Goal: Information Seeking & Learning: Learn about a topic

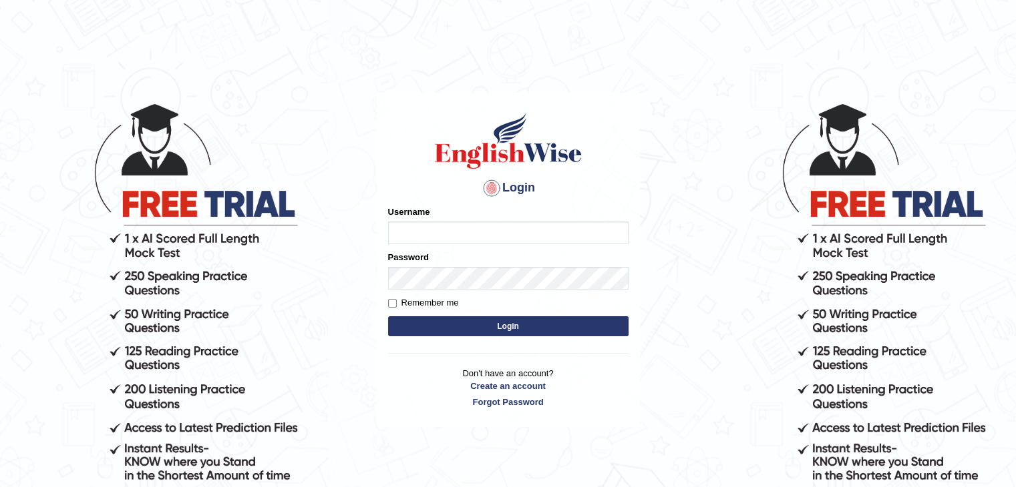
type input "LaxmikanthR"
click at [499, 429] on div "Login Please fix the following errors: Username LaxmikanthR Password Remember m…" at bounding box center [508, 294] width 267 height 487
click at [433, 297] on label "Remember me" at bounding box center [423, 302] width 71 height 13
click at [397, 299] on input "Remember me" at bounding box center [392, 303] width 9 height 9
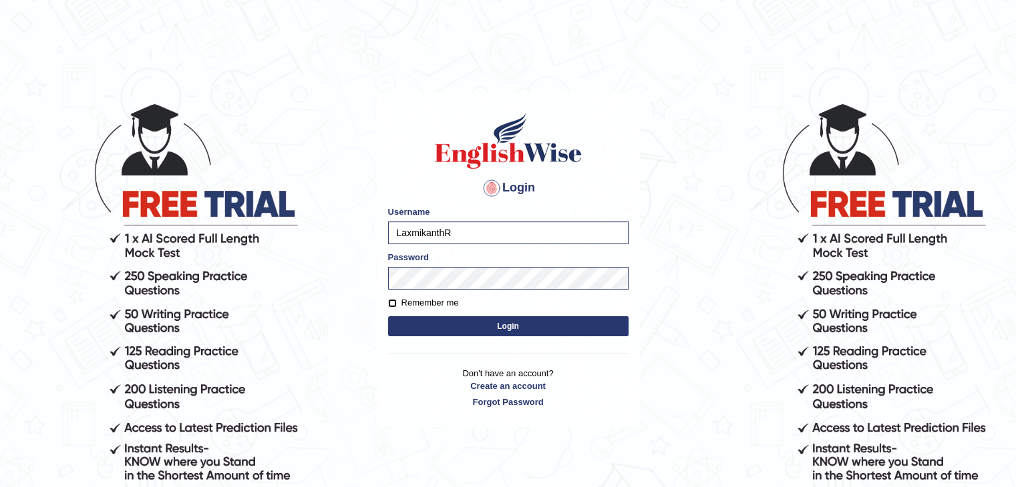
checkbox input "true"
click at [529, 330] on button "Login" at bounding box center [508, 326] width 240 height 20
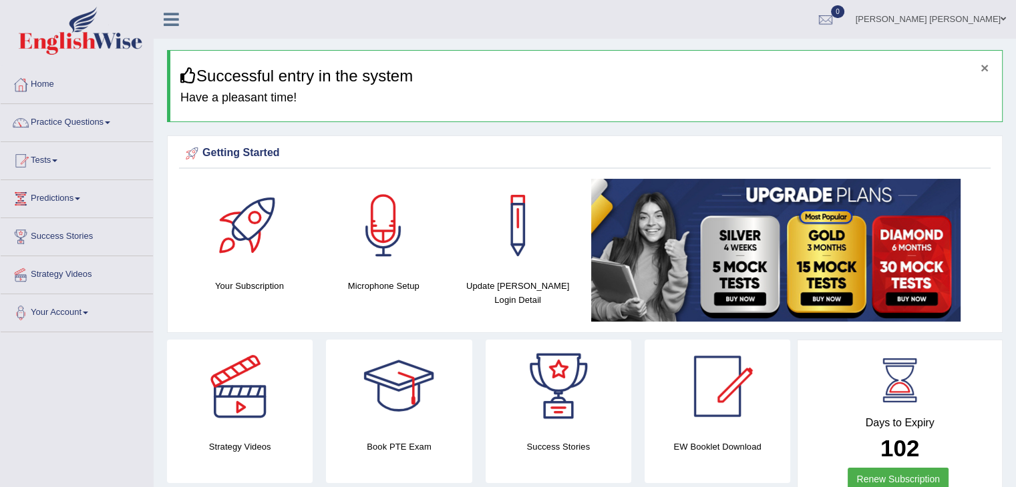
click at [984, 70] on button "×" at bounding box center [984, 68] width 8 height 14
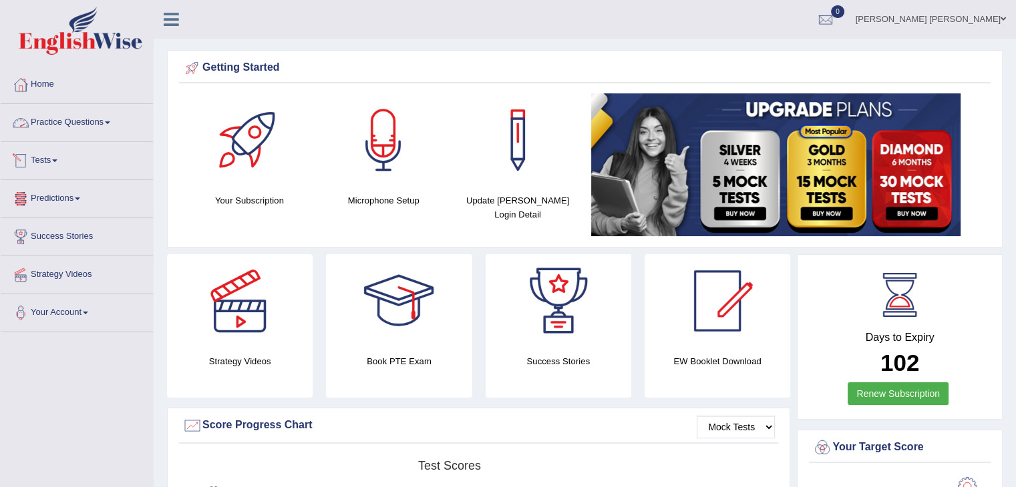
click at [99, 122] on link "Practice Questions" at bounding box center [77, 120] width 152 height 33
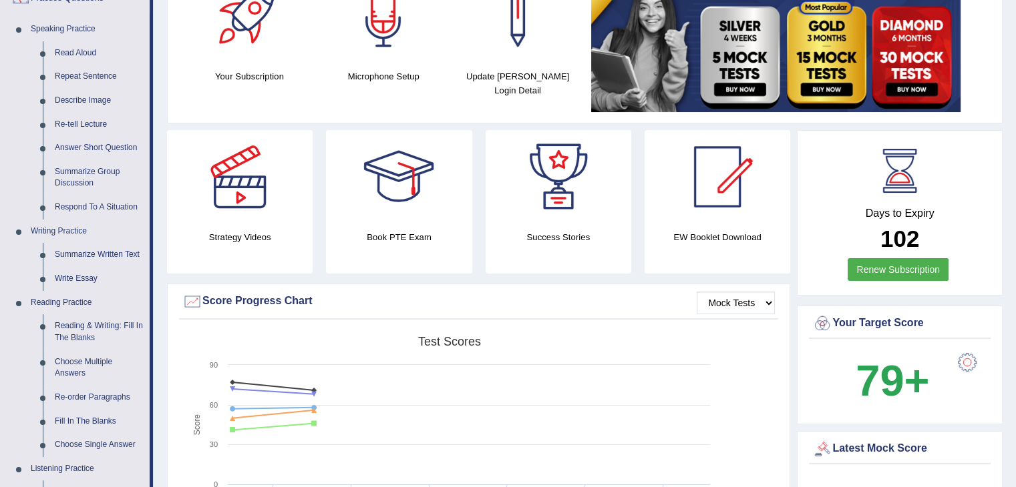
scroll to position [120, 0]
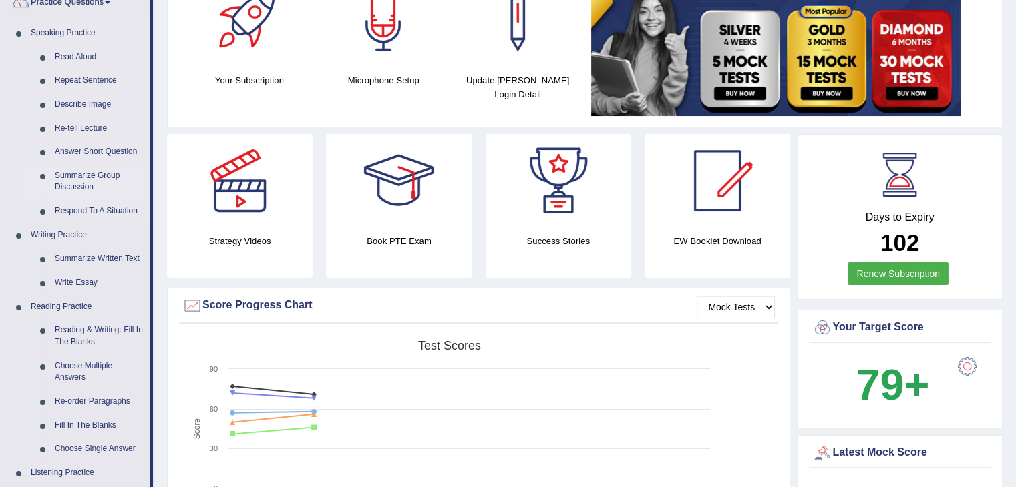
click at [72, 187] on link "Summarize Group Discussion" at bounding box center [99, 181] width 101 height 35
click at [72, 187] on ul "Speaking Practice Read Aloud Repeat Sentence Describe Image Re-tell Lecture Ans…" at bounding box center [75, 377] width 149 height 713
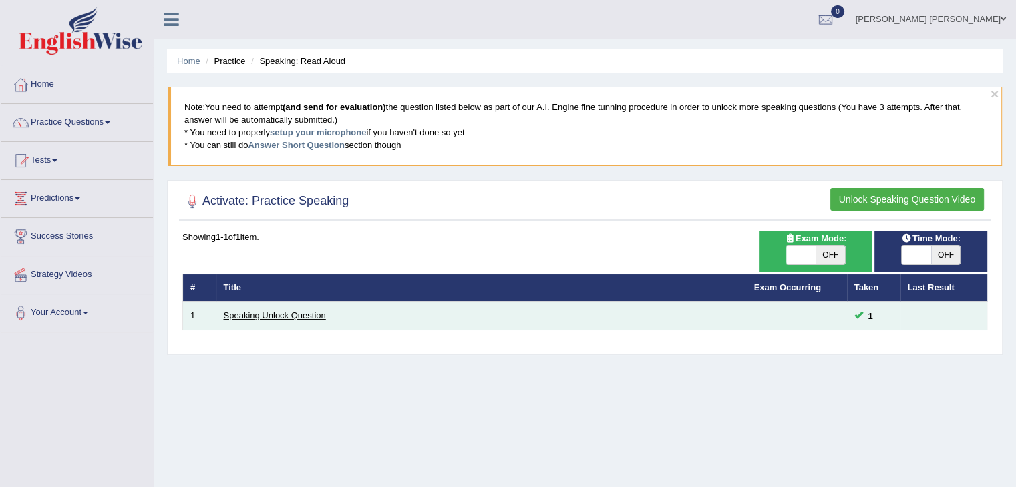
click at [272, 319] on link "Speaking Unlock Question" at bounding box center [275, 315] width 102 height 10
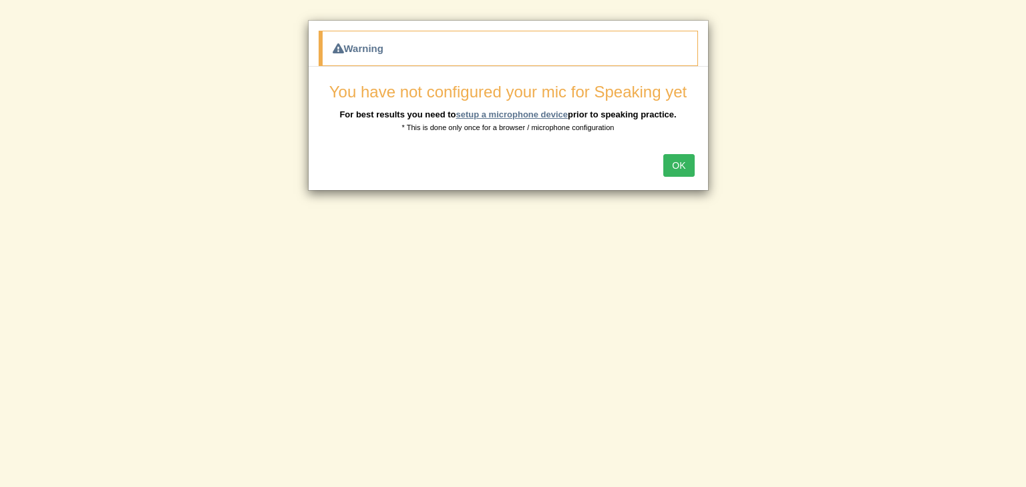
click at [516, 112] on link "setup a microphone device" at bounding box center [511, 115] width 112 height 10
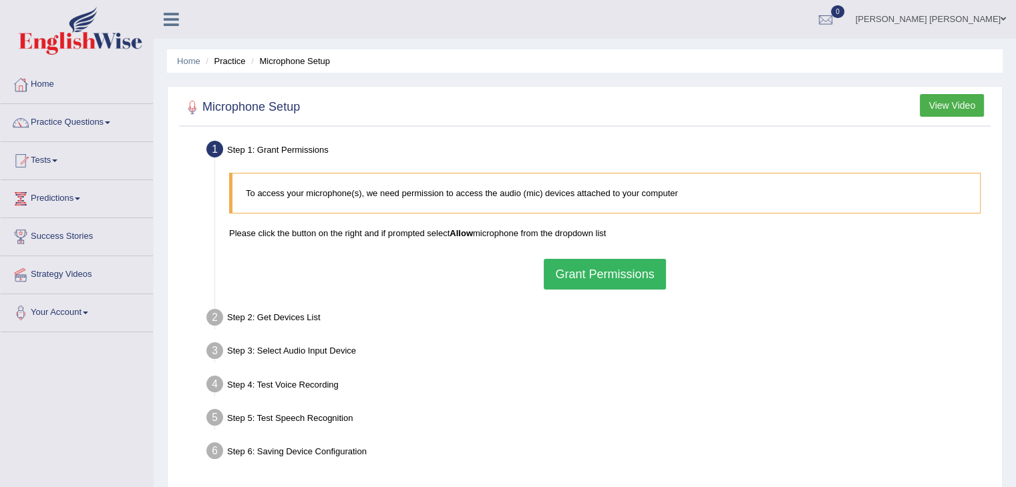
click at [588, 278] on button "Grant Permissions" at bounding box center [605, 274] width 122 height 31
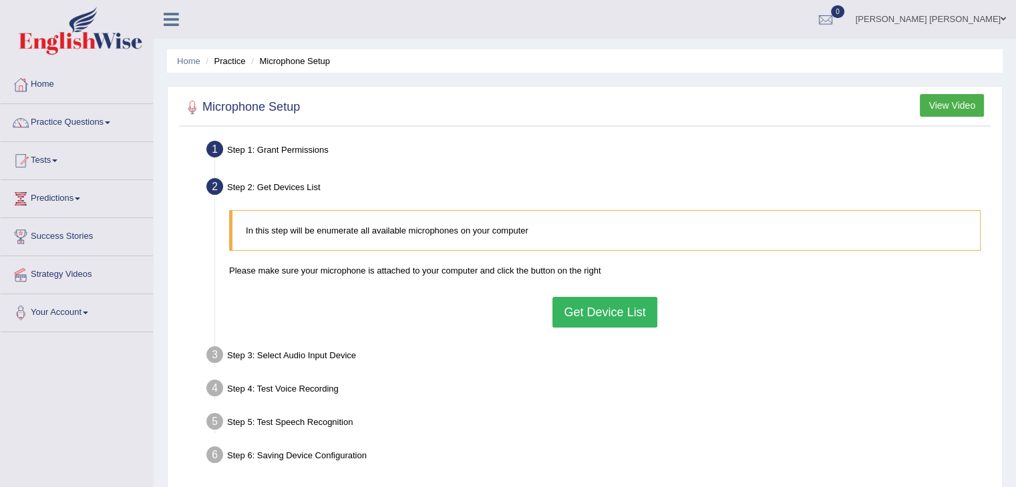
click at [600, 321] on button "Get Device List" at bounding box center [604, 312] width 104 height 31
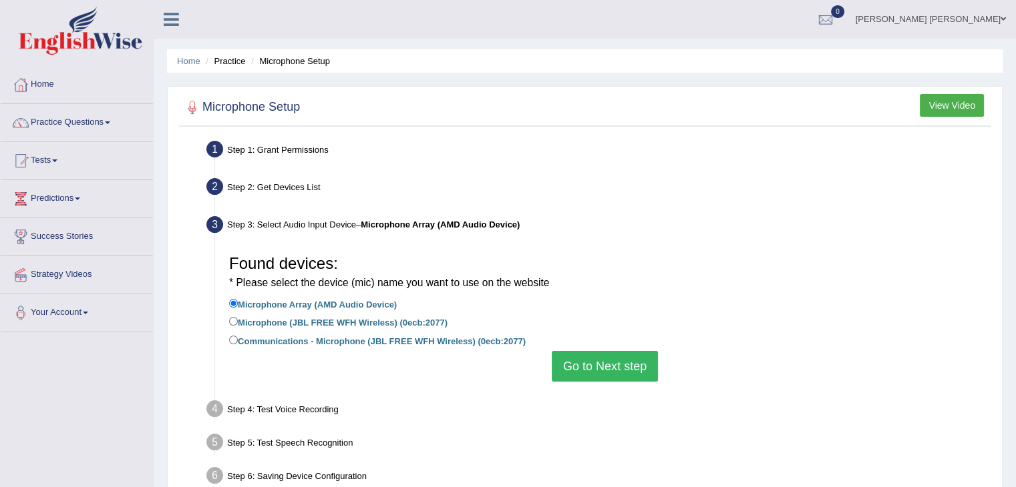
click at [344, 321] on label "Microphone (JBL FREE WFH Wireless) (0ecb:2077)" at bounding box center [338, 321] width 218 height 15
click at [238, 321] on input "Microphone (JBL FREE WFH Wireless) (0ecb:2077)" at bounding box center [233, 321] width 9 height 9
radio input "true"
click at [576, 361] on button "Go to Next step" at bounding box center [605, 366] width 106 height 31
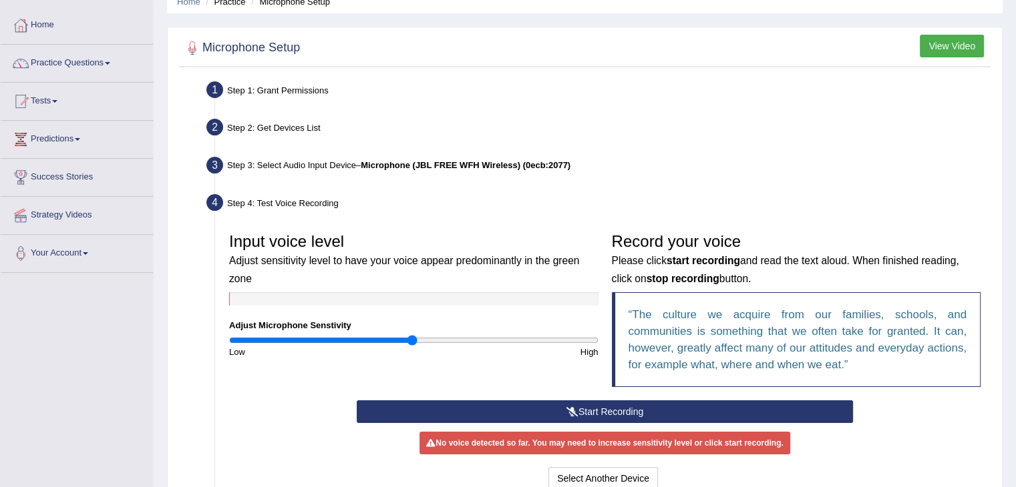
scroll to position [67, 0]
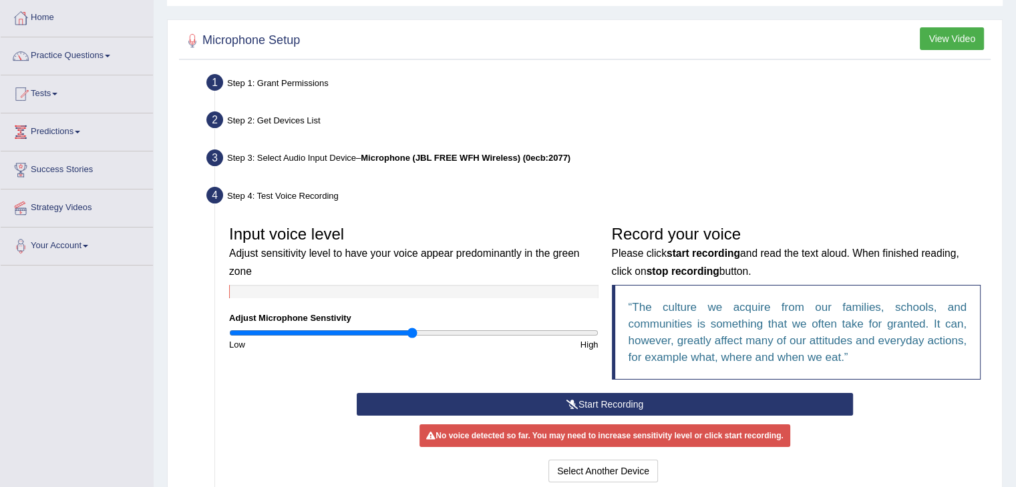
click at [620, 402] on button "Start Recording" at bounding box center [605, 404] width 496 height 23
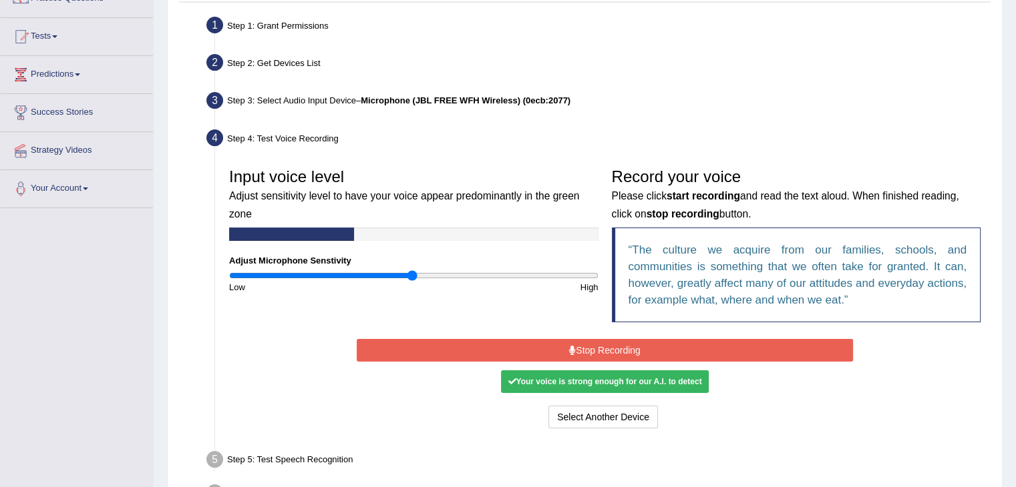
scroll to position [134, 0]
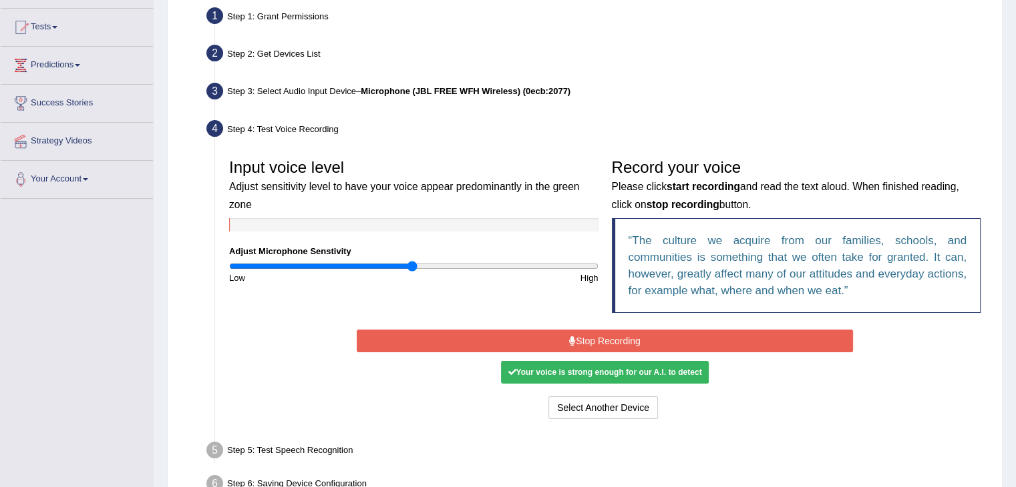
click at [607, 345] on button "Stop Recording" at bounding box center [605, 341] width 496 height 23
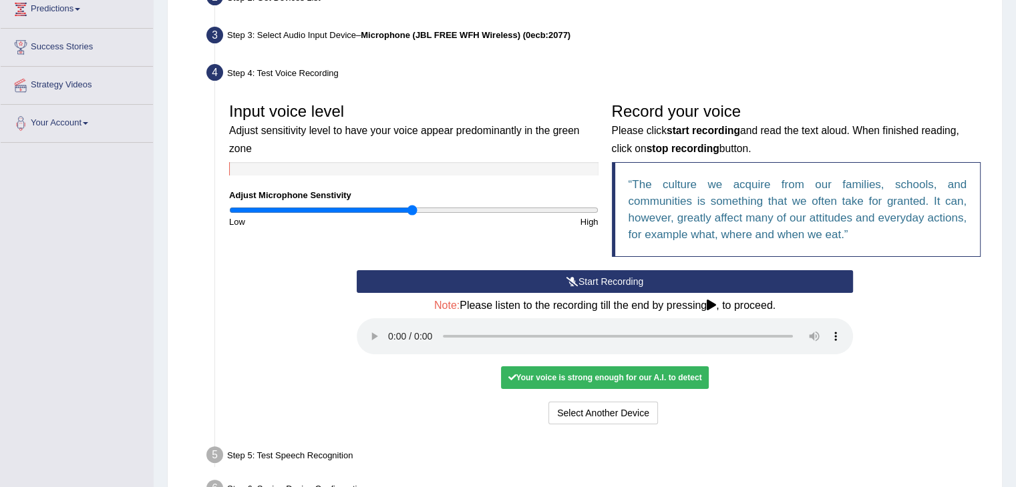
scroll to position [275, 0]
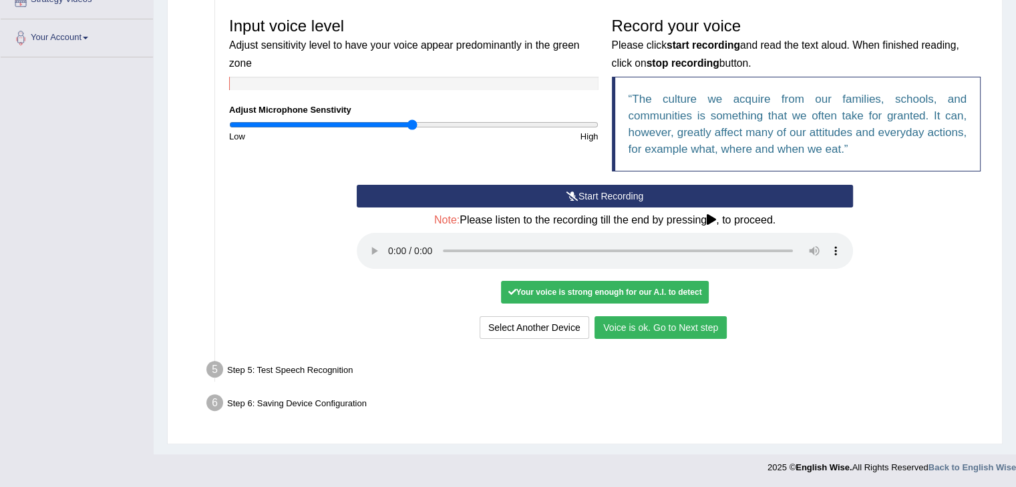
click at [649, 324] on button "Voice is ok. Go to Next step" at bounding box center [660, 327] width 132 height 23
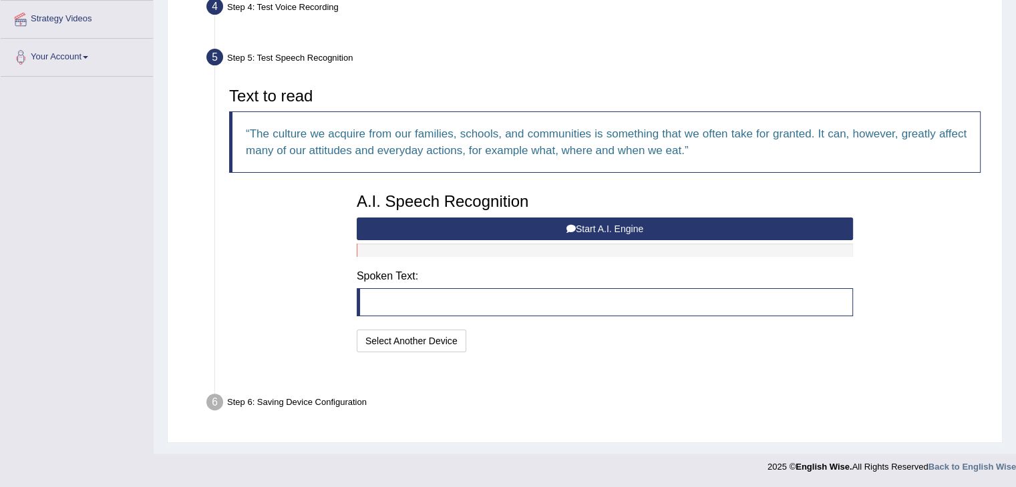
scroll to position [222, 0]
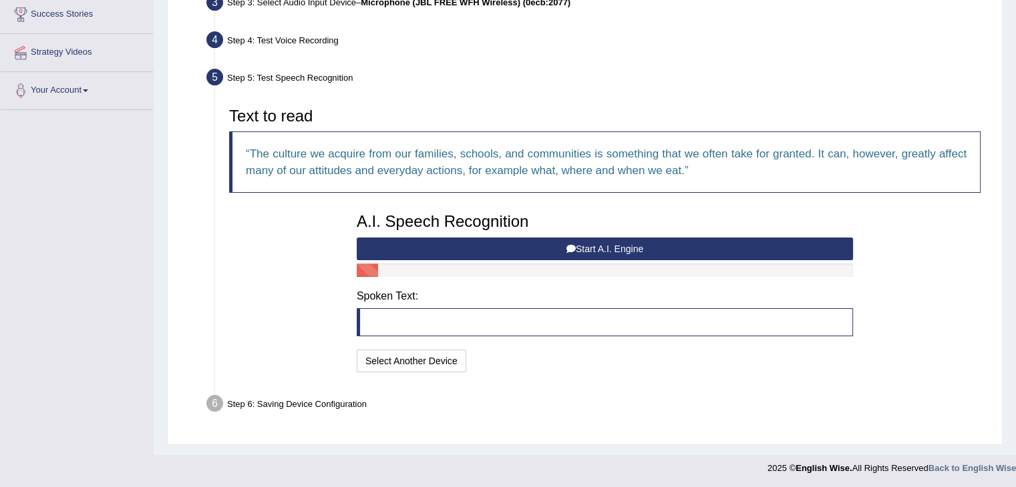
click at [614, 252] on button "Start A.I. Engine" at bounding box center [605, 249] width 496 height 23
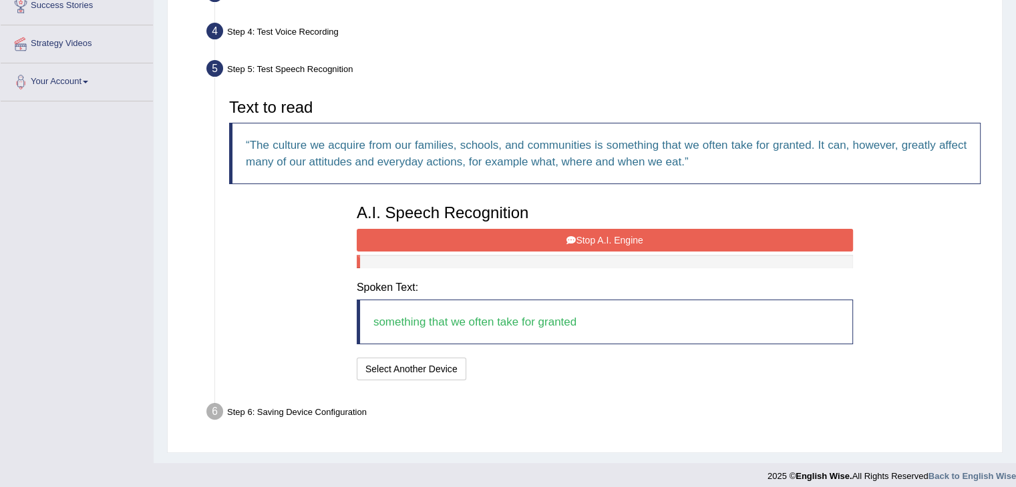
scroll to position [239, 0]
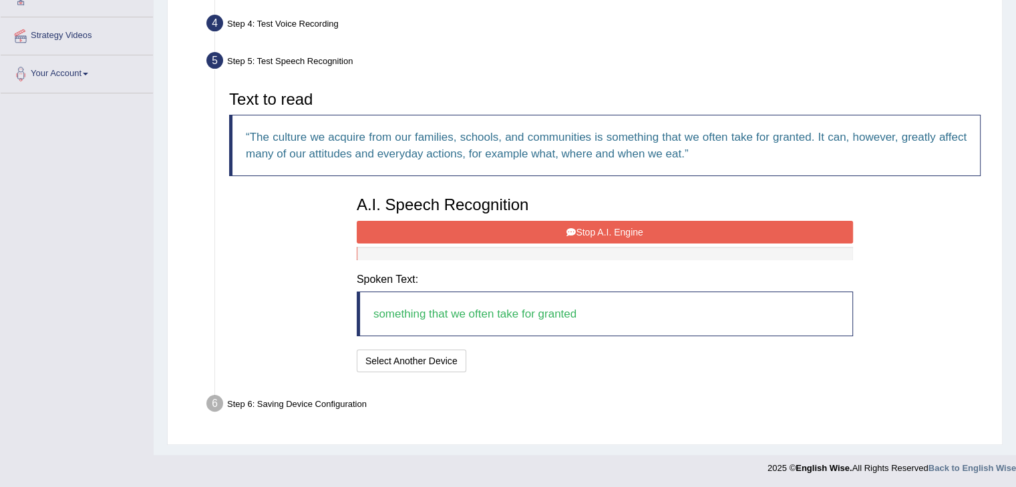
click at [643, 356] on div "I will practice without this feature Select Another Device Speech is ok. Go to …" at bounding box center [605, 363] width 496 height 26
click at [617, 234] on button "Stop A.I. Engine" at bounding box center [605, 232] width 496 height 23
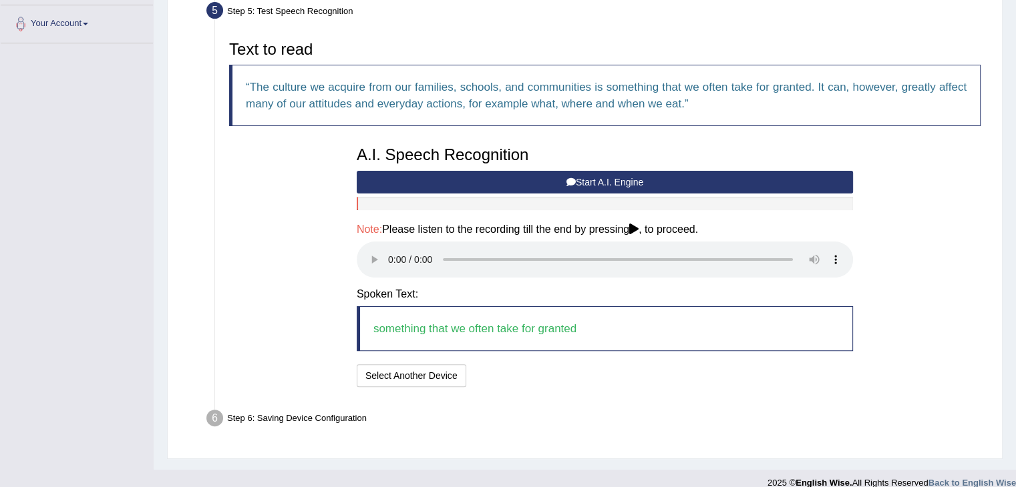
scroll to position [304, 0]
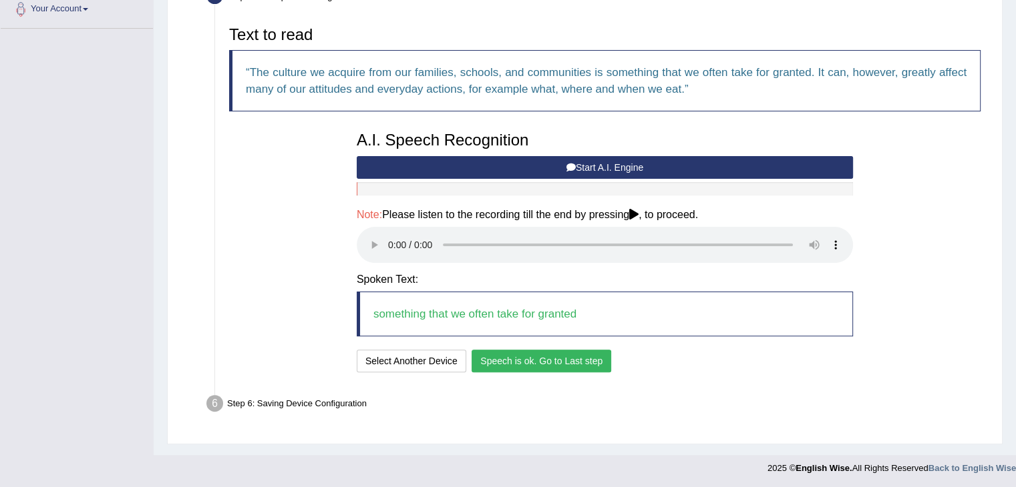
click at [550, 363] on button "Speech is ok. Go to Last step" at bounding box center [541, 361] width 140 height 23
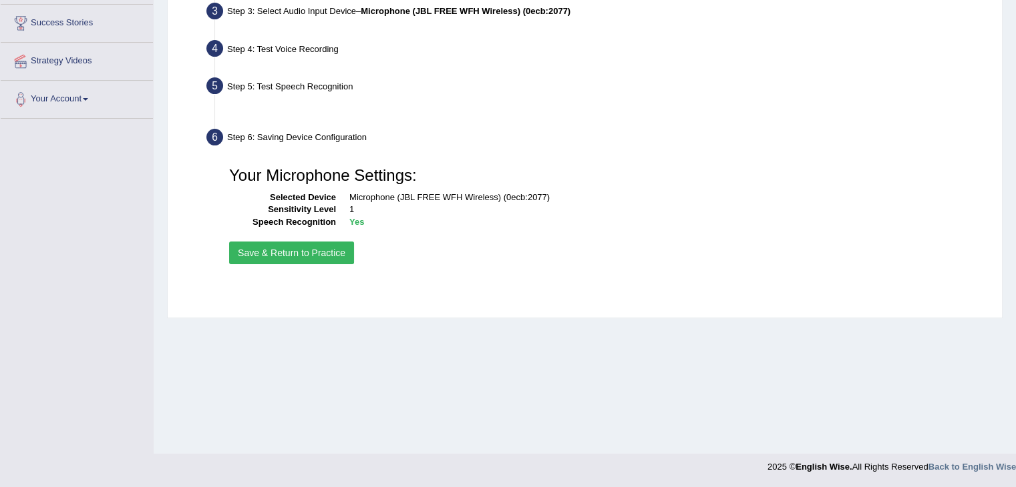
scroll to position [214, 0]
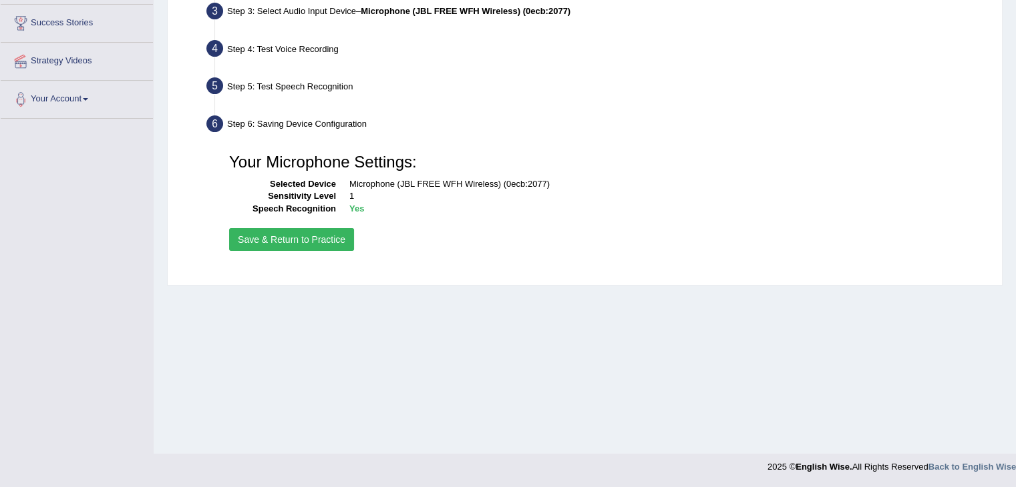
click at [323, 239] on button "Save & Return to Practice" at bounding box center [291, 239] width 125 height 23
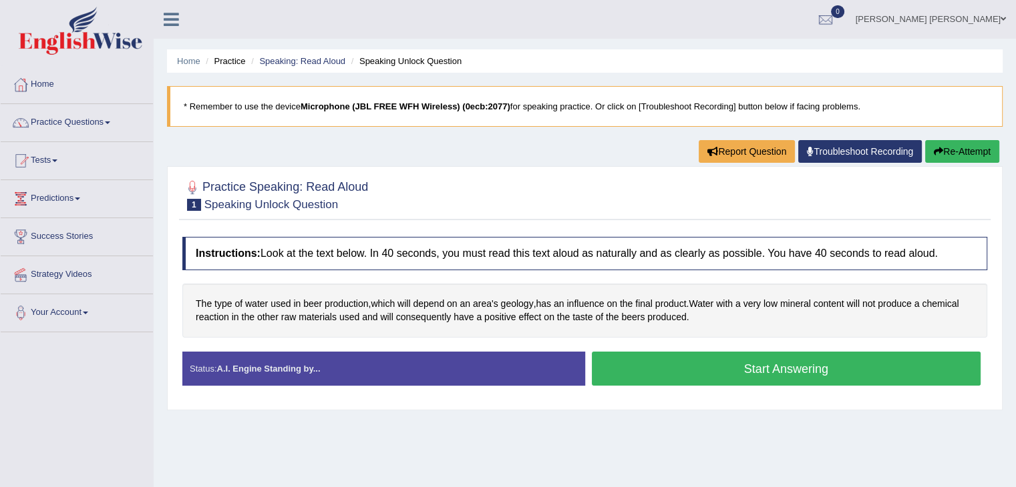
click at [684, 367] on button "Start Answering" at bounding box center [786, 369] width 389 height 34
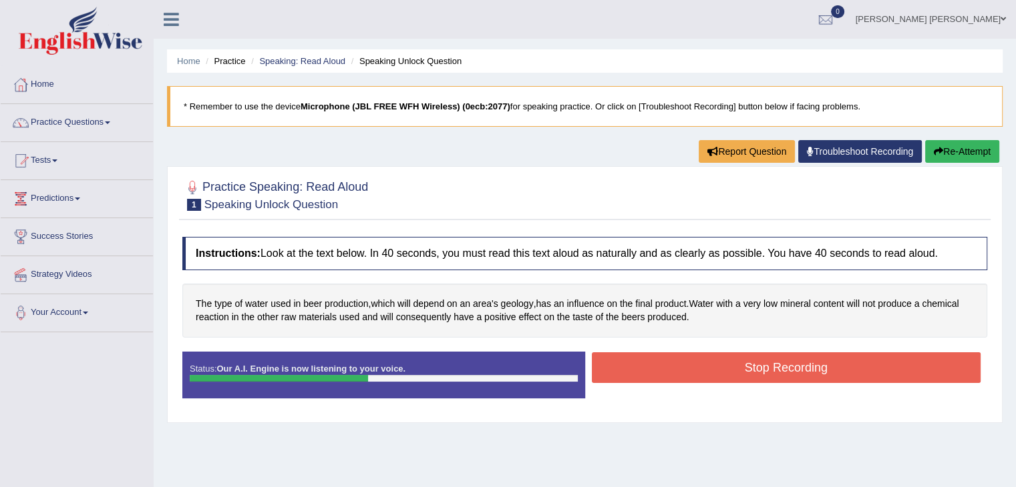
click at [0, 462] on div "Toggle navigation Home Practice Questions Speaking Practice Read Aloud Repeat S…" at bounding box center [508, 347] width 1016 height 694
click at [768, 366] on button "Stop Recording" at bounding box center [786, 368] width 389 height 31
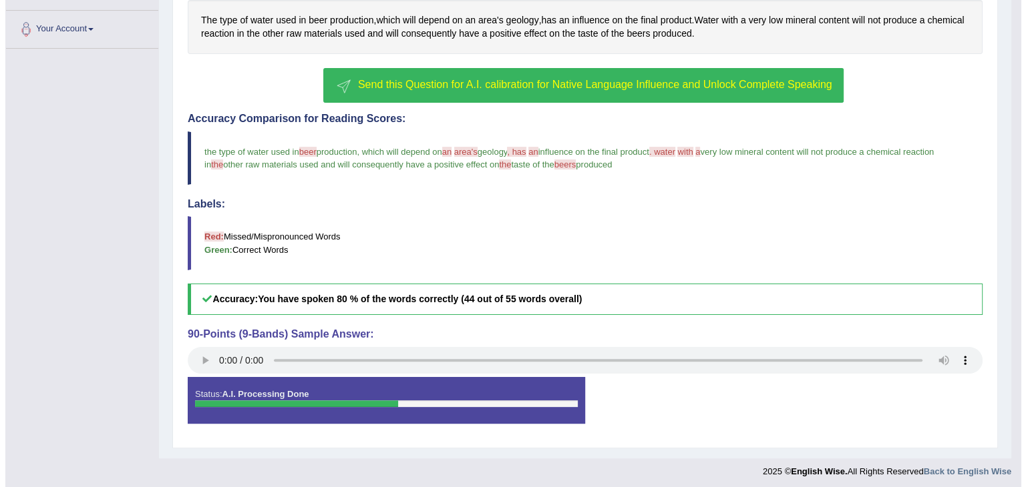
scroll to position [286, 0]
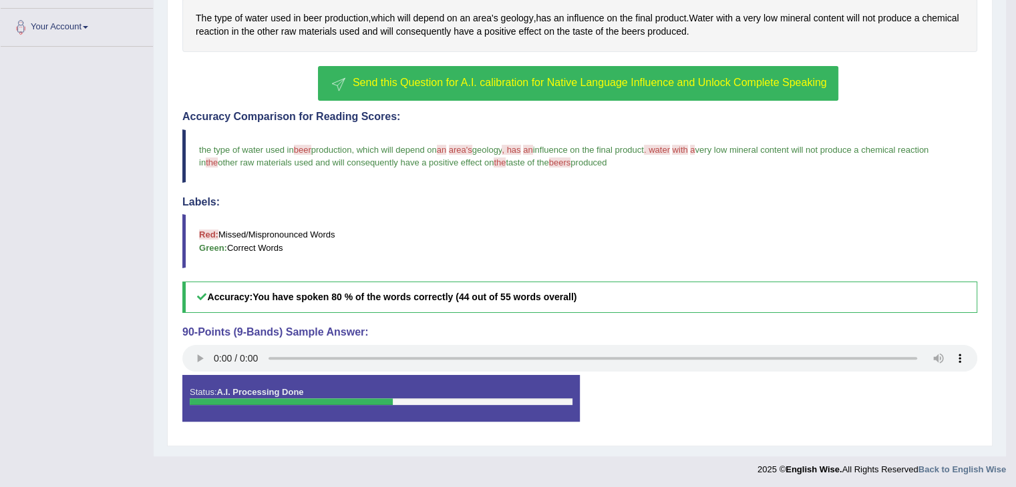
click at [616, 94] on button "Send this Question for A.I. calibration for Native Language Influence and Unloc…" at bounding box center [577, 83] width 519 height 35
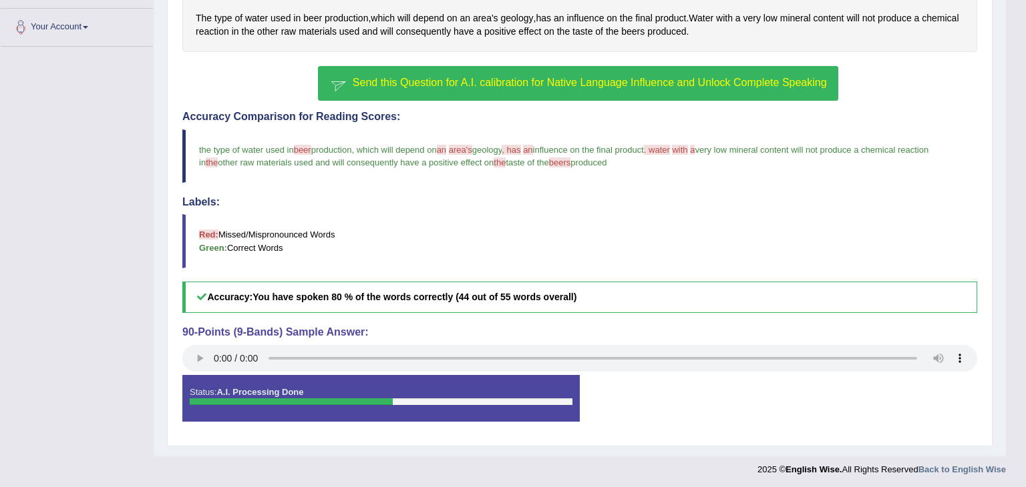
click at [0, 0] on div "No, I want to attempt again Click here to send" at bounding box center [0, 0] width 0 height 0
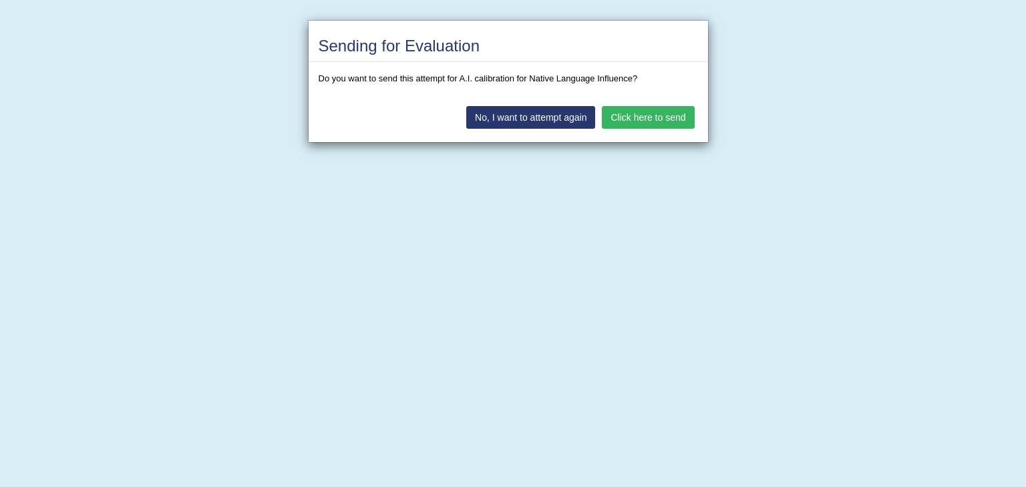
click at [616, 89] on div "Do you want to send this attempt for A.I. calibration for Native Language Influ…" at bounding box center [507, 78] width 399 height 33
click at [630, 83] on div "Do you want to send this attempt for A.I. calibration for Native Language Influ…" at bounding box center [508, 78] width 379 height 13
drag, startPoint x: 637, startPoint y: 122, endPoint x: 639, endPoint y: 129, distance: 7.6
click at [639, 129] on div "No, I want to attempt again Click here to send" at bounding box center [507, 118] width 399 height 47
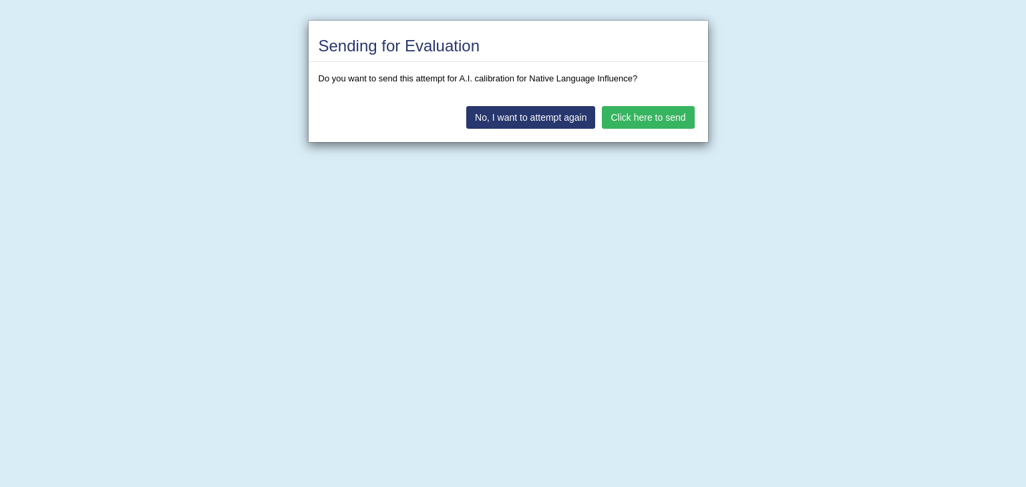
click at [635, 116] on button "Click here to send" at bounding box center [648, 117] width 92 height 23
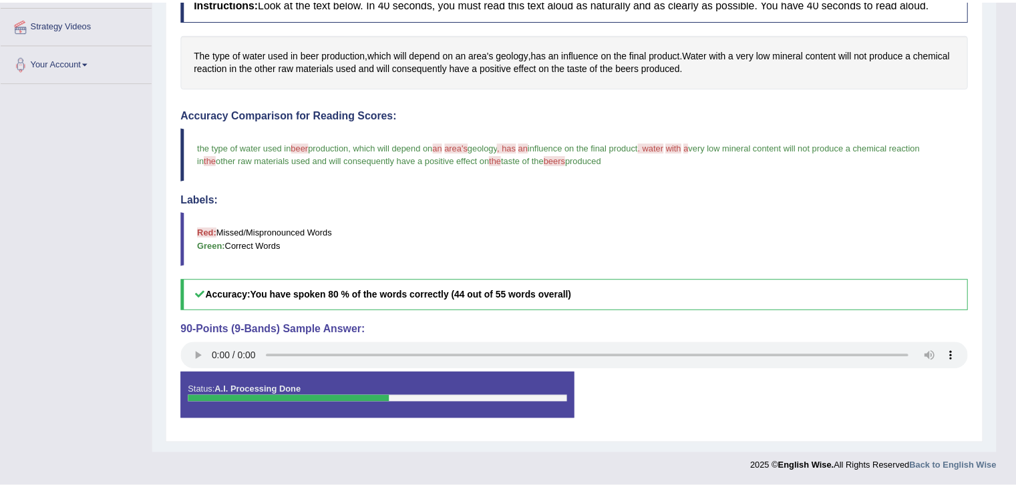
scroll to position [248, 0]
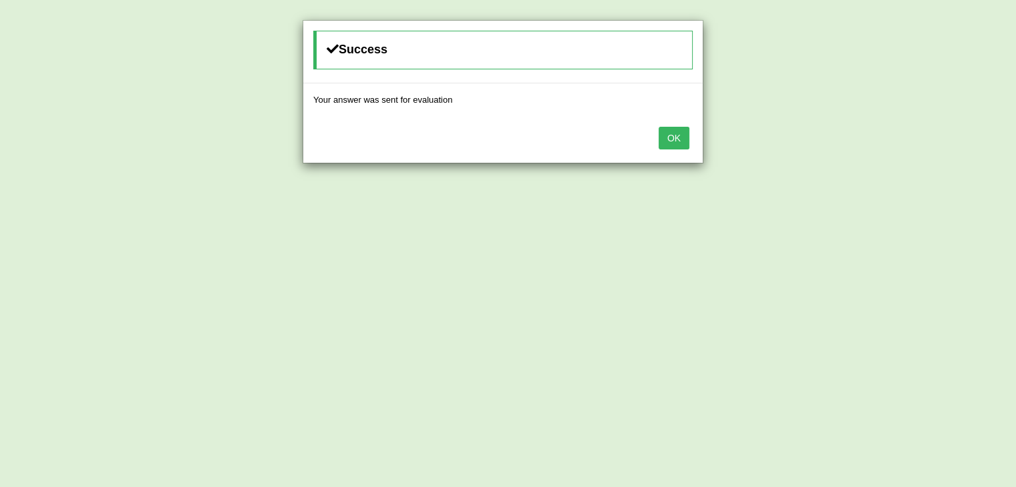
click at [676, 137] on button "OK" at bounding box center [673, 138] width 31 height 23
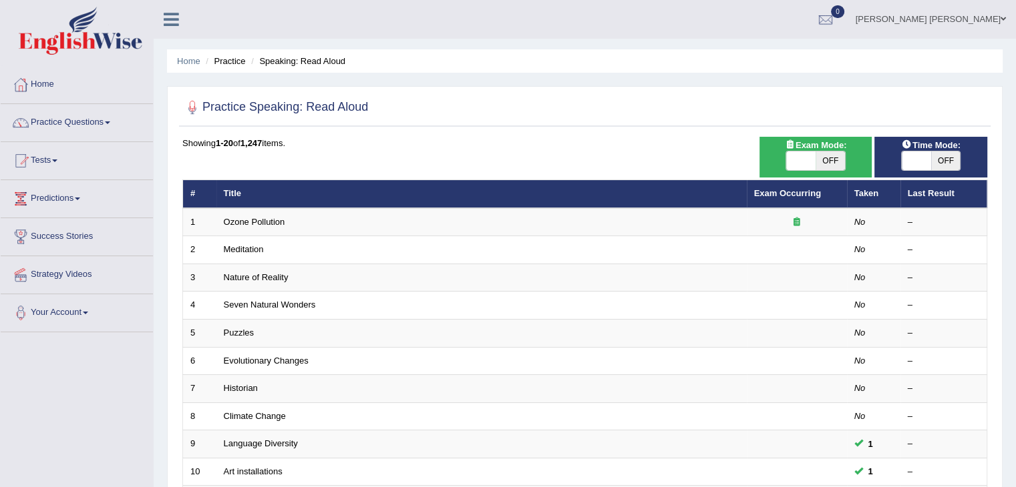
click at [101, 123] on link "Practice Questions" at bounding box center [77, 120] width 152 height 33
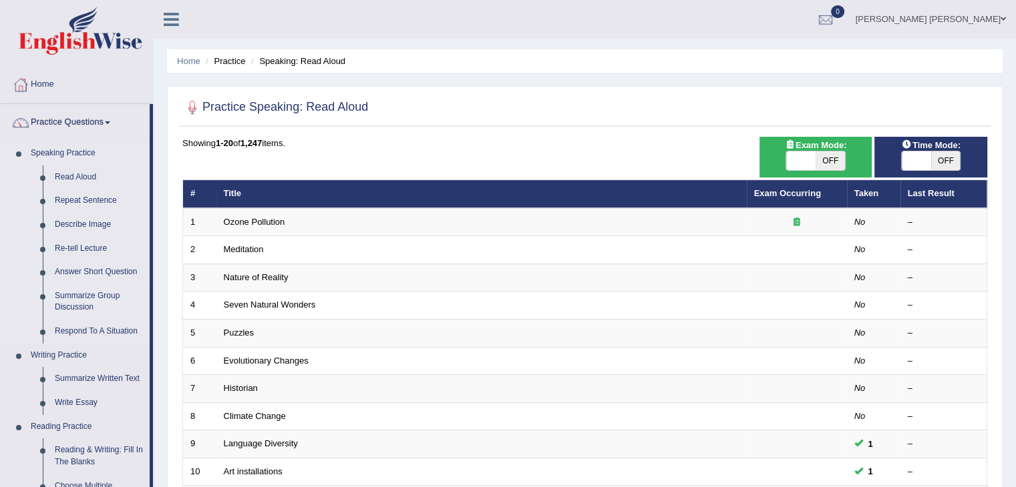
click at [76, 304] on link "Summarize Group Discussion" at bounding box center [99, 301] width 101 height 35
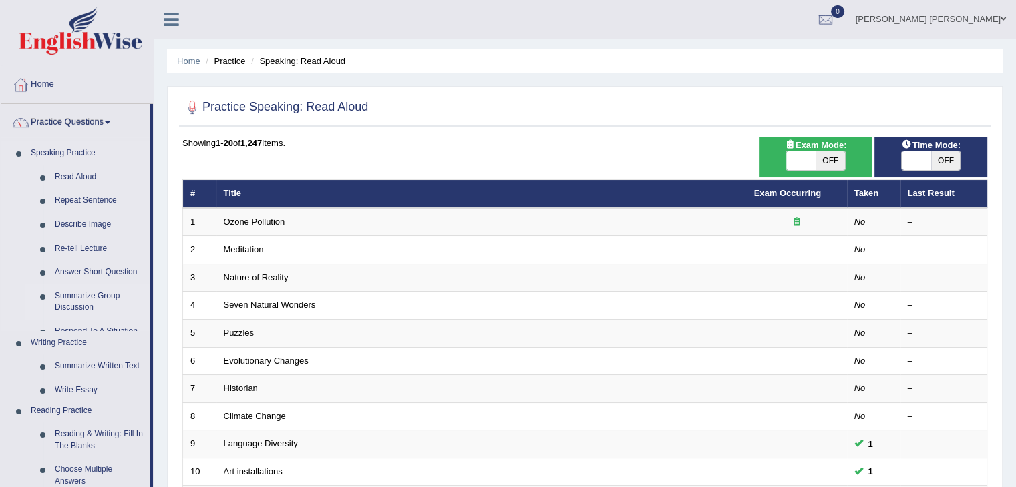
click at [75, 304] on link "Summarize Group Discussion" at bounding box center [99, 301] width 101 height 35
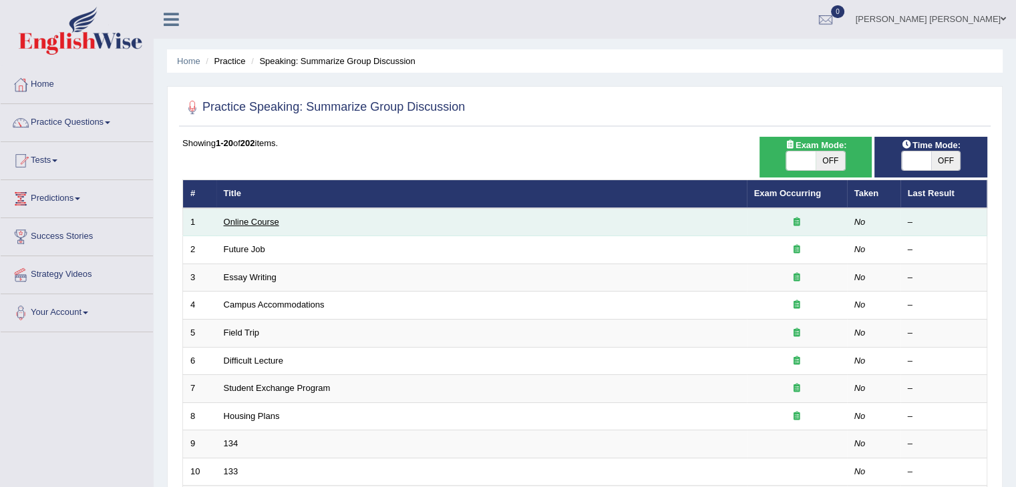
click at [255, 217] on link "Online Course" at bounding box center [251, 222] width 55 height 10
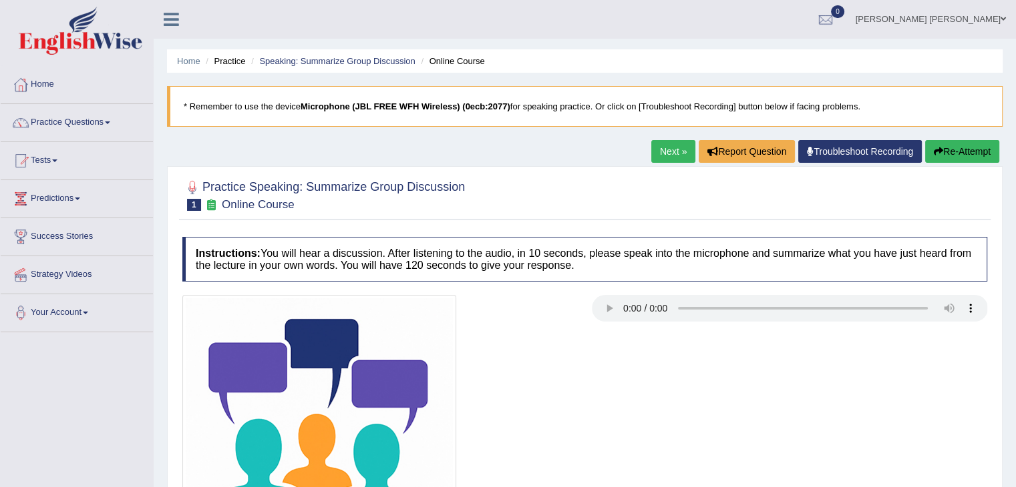
click at [574, 301] on div at bounding box center [380, 432] width 409 height 274
click at [599, 203] on div at bounding box center [584, 194] width 805 height 41
click at [668, 158] on link "Next »" at bounding box center [673, 151] width 44 height 23
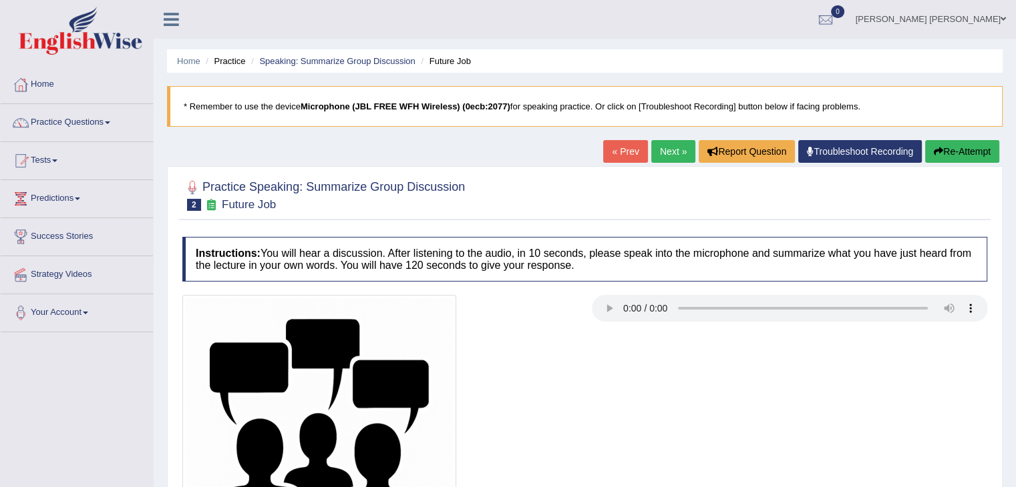
click at [602, 265] on h4 "Instructions: You will hear a discussion. After listening to the audio, in 10 s…" at bounding box center [584, 259] width 805 height 45
click at [664, 142] on link "Next »" at bounding box center [673, 151] width 44 height 23
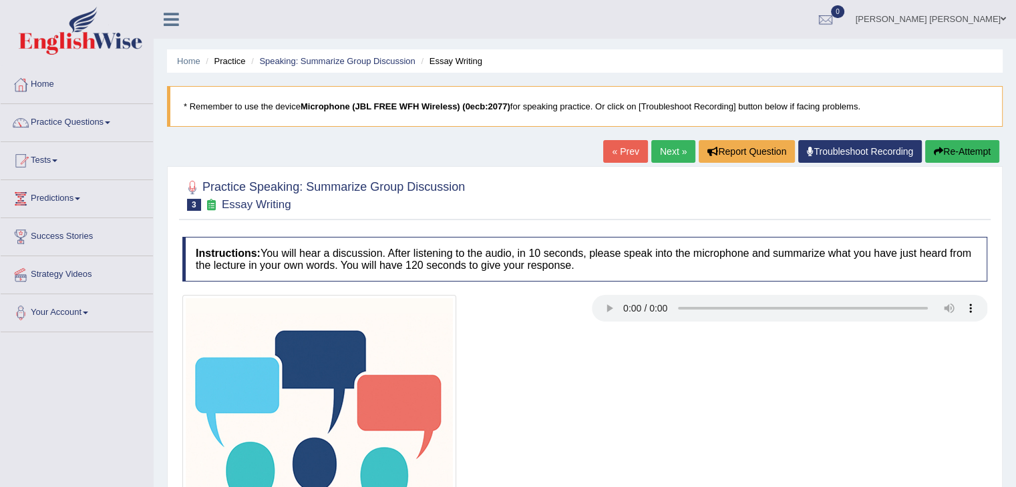
click at [713, 357] on div at bounding box center [585, 432] width 818 height 274
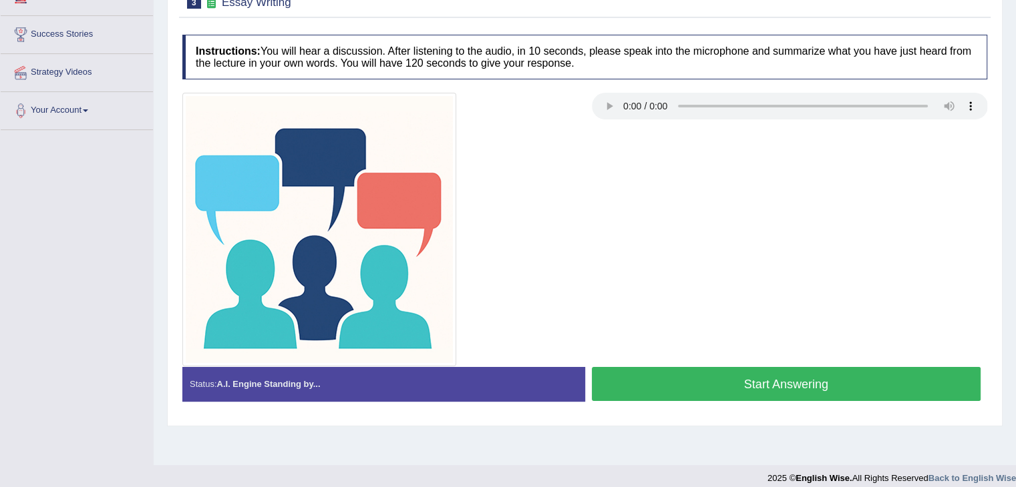
scroll to position [214, 0]
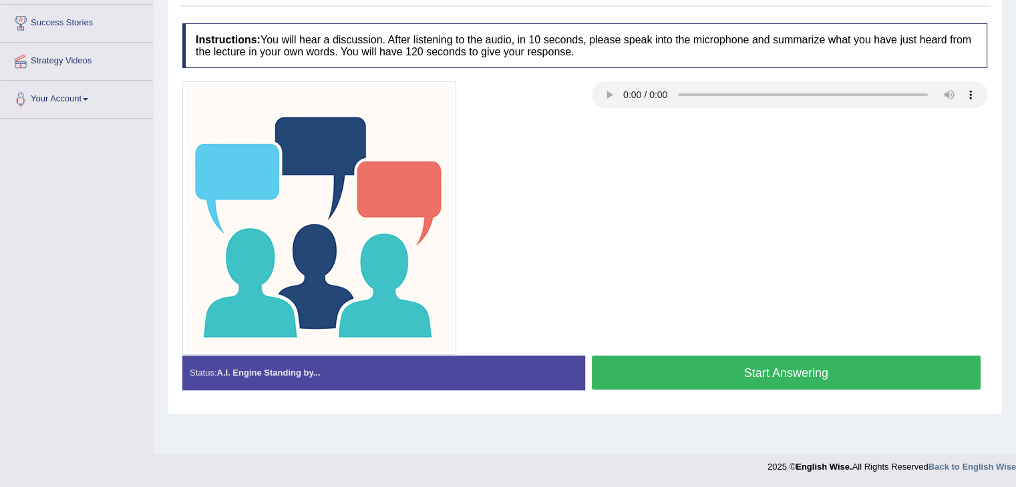
click at [700, 156] on div at bounding box center [585, 218] width 818 height 274
click at [671, 56] on h4 "Instructions: You will hear a discussion. After listening to the audio, in 10 s…" at bounding box center [584, 45] width 805 height 45
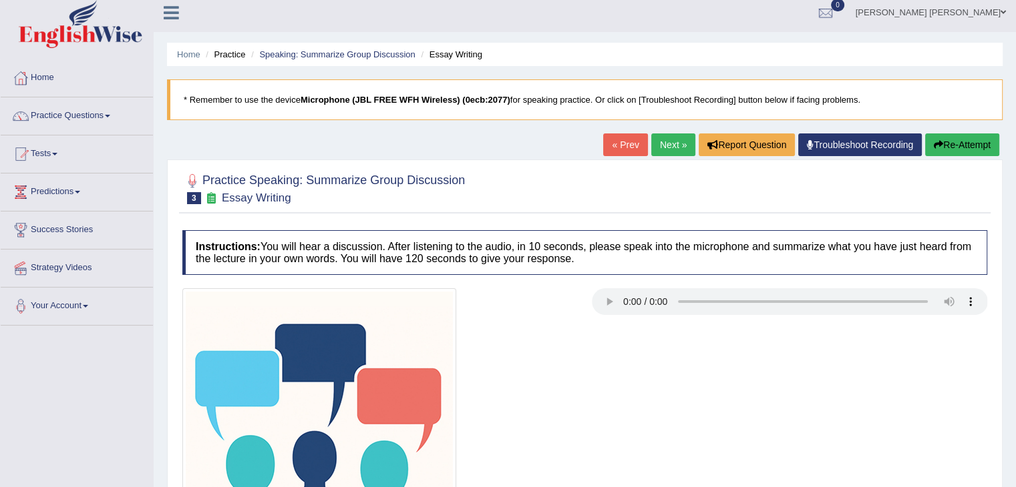
scroll to position [0, 0]
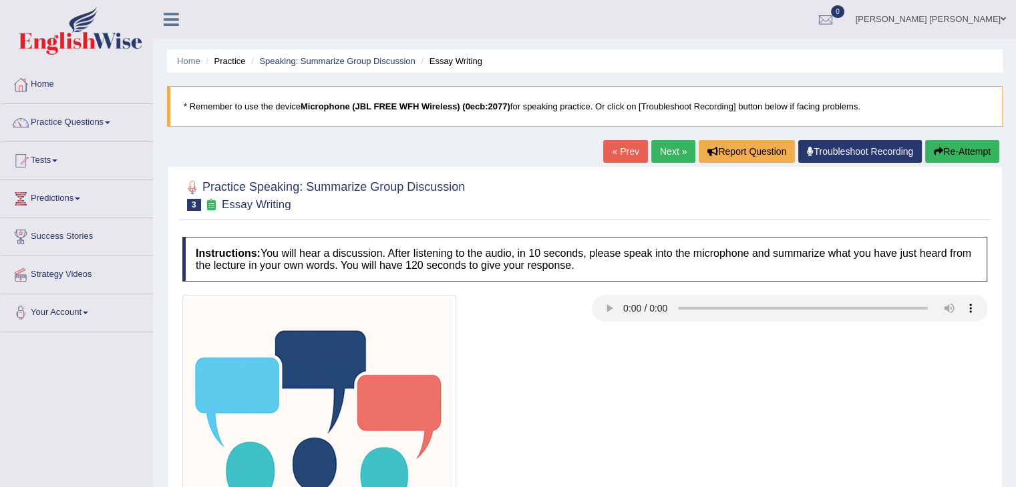
click at [658, 154] on link "Next »" at bounding box center [673, 151] width 44 height 23
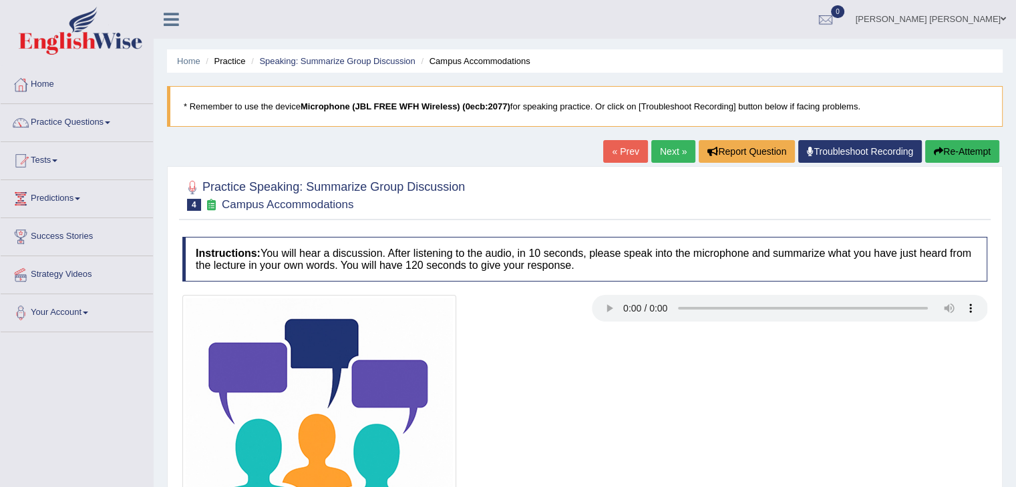
click at [840, 351] on div at bounding box center [585, 432] width 818 height 274
click at [614, 435] on div at bounding box center [585, 432] width 818 height 274
click at [115, 125] on link "Practice Questions" at bounding box center [77, 120] width 152 height 33
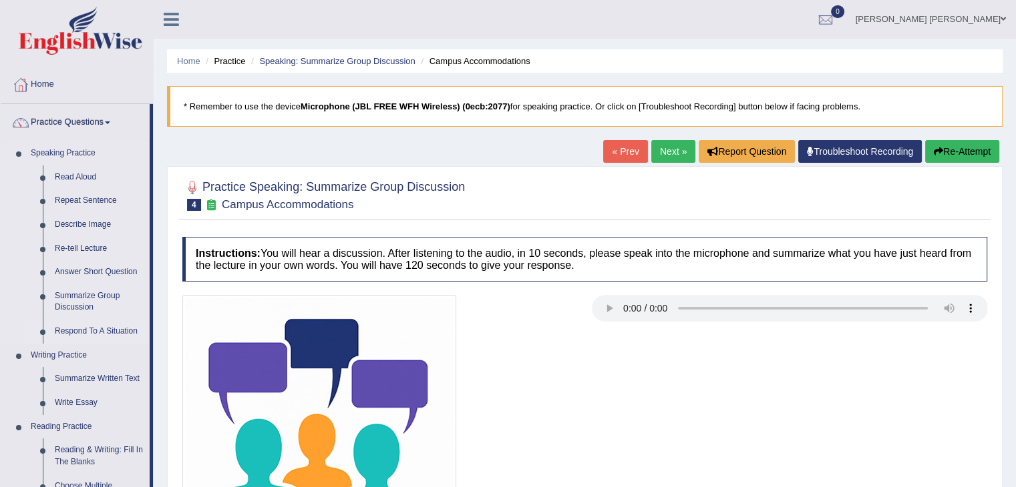
click at [75, 339] on link "Respond To A Situation" at bounding box center [99, 332] width 101 height 24
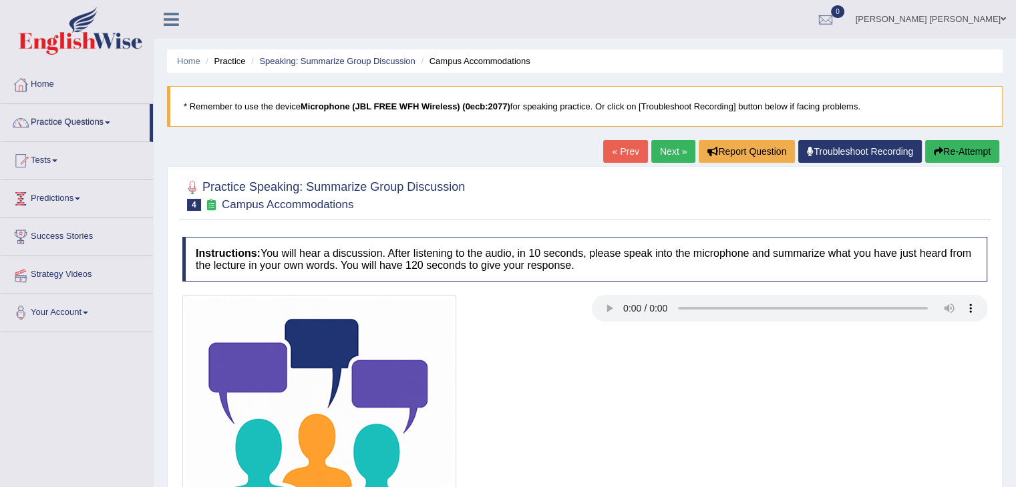
click at [76, 333] on li "Your Account Notifications Microphone Setup Change Password Manage Subscription…" at bounding box center [77, 313] width 152 height 38
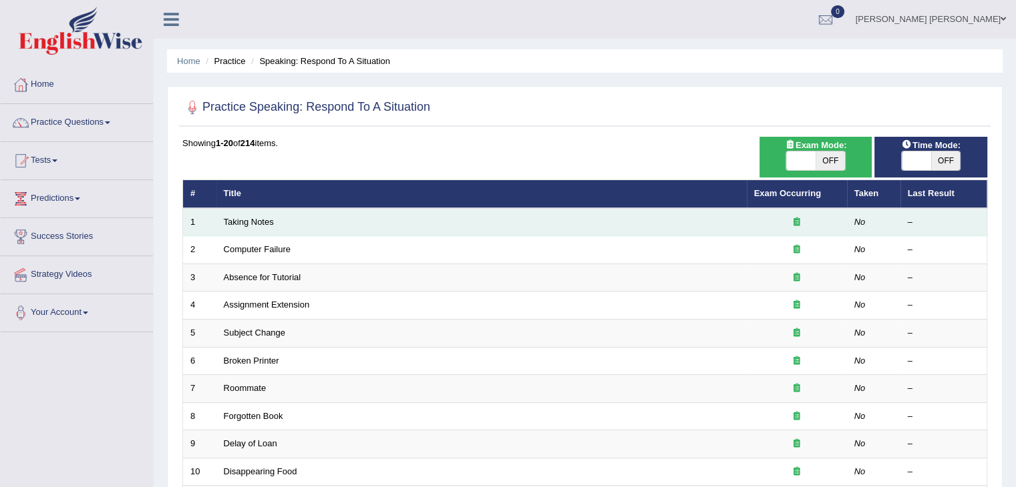
click at [263, 224] on link "Taking Notes" at bounding box center [249, 222] width 50 height 10
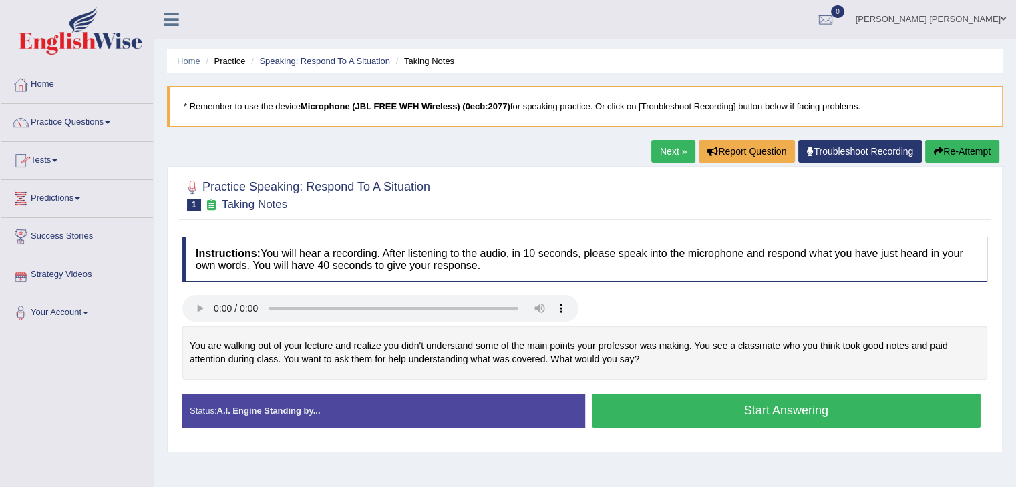
click at [270, 225] on div "Practice Speaking: Respond To A Situation 1 Taking Notes Instructions: You will…" at bounding box center [584, 309] width 835 height 286
click at [772, 414] on button "Start Answering" at bounding box center [786, 411] width 389 height 34
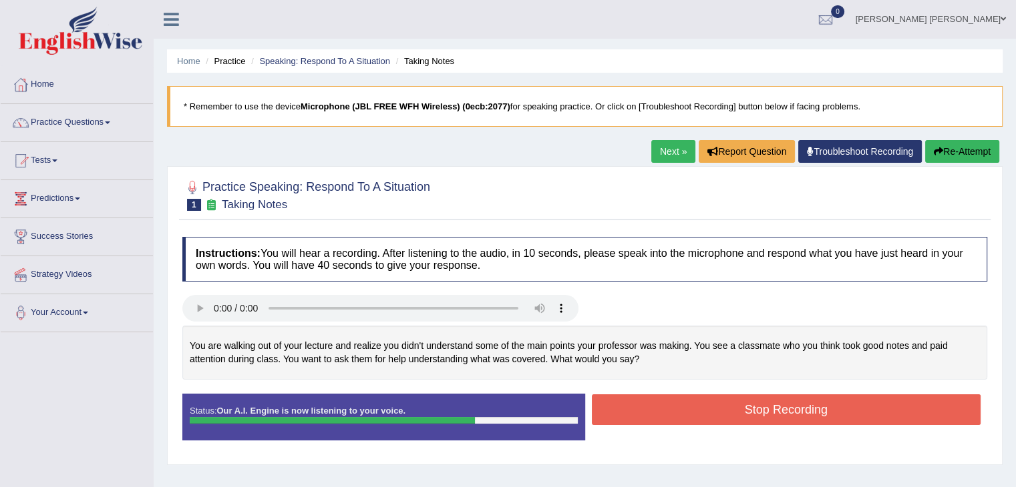
click at [802, 411] on button "Stop Recording" at bounding box center [786, 410] width 389 height 31
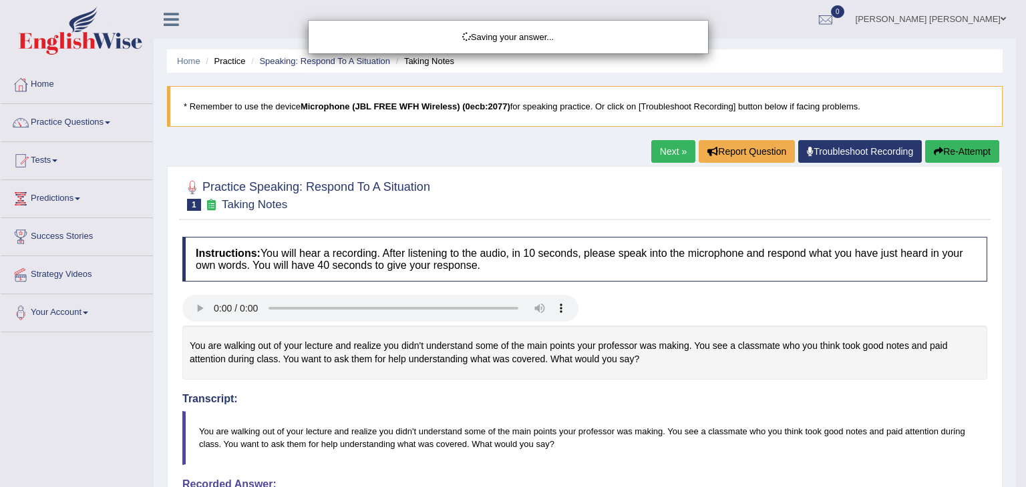
click at [701, 418] on div "Saving your answer..." at bounding box center [513, 243] width 1026 height 487
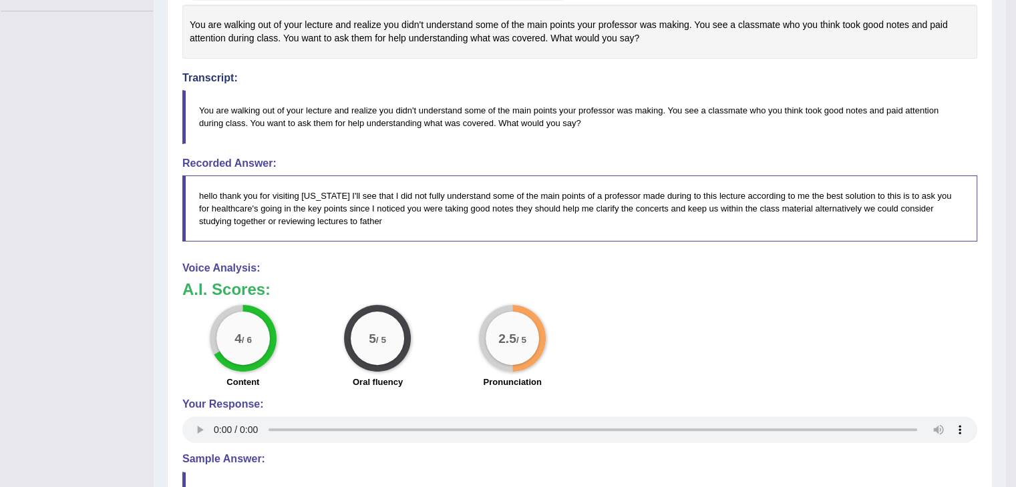
scroll to position [473, 0]
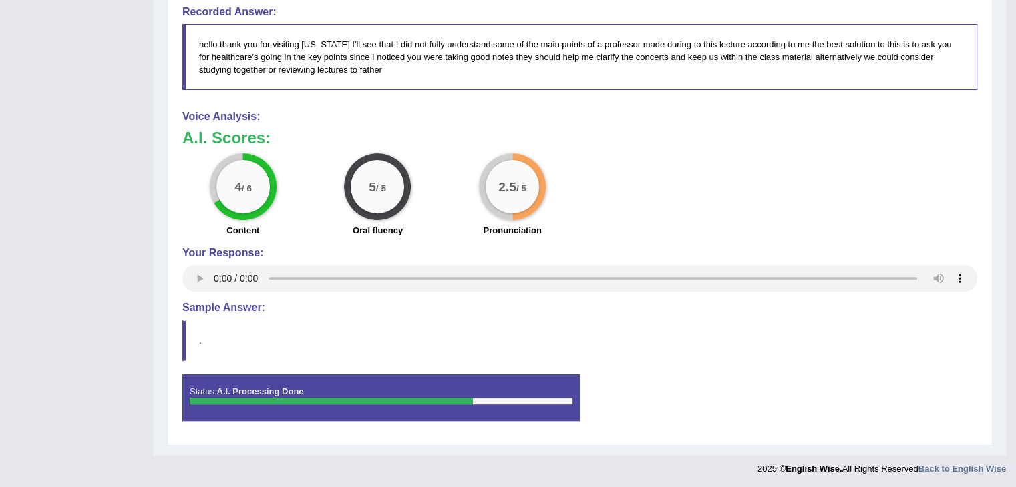
click at [864, 108] on div "Instructions: You will hear a recording. After listening to the audio, in 10 se…" at bounding box center [579, 98] width 801 height 681
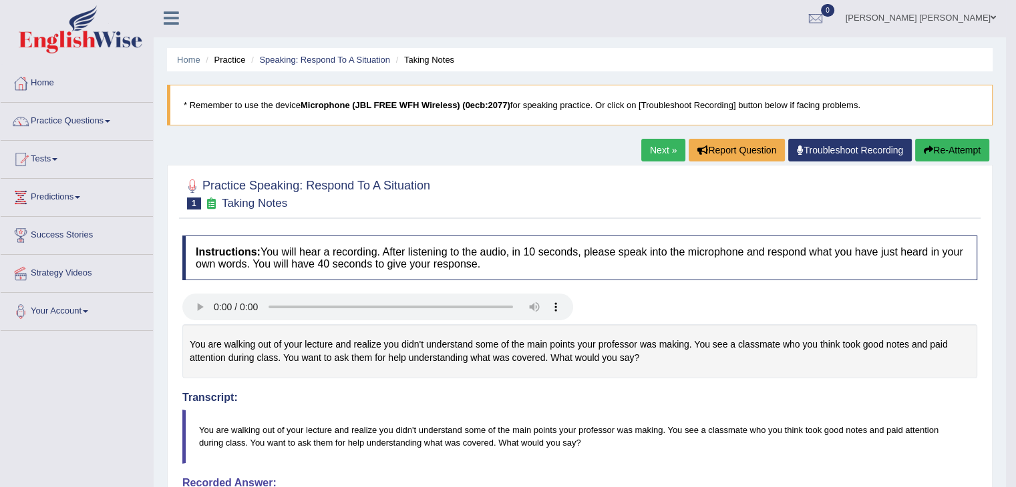
scroll to position [0, 0]
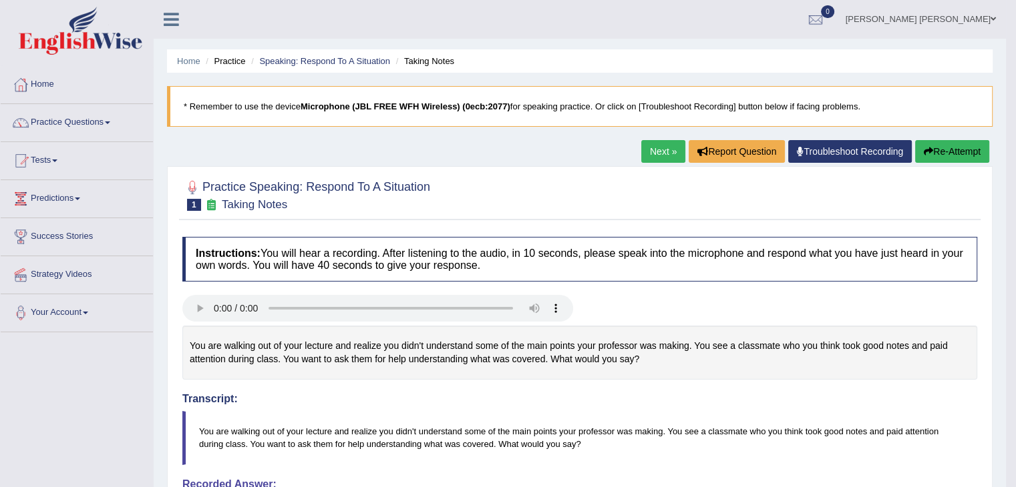
click at [649, 154] on link "Next »" at bounding box center [663, 151] width 44 height 23
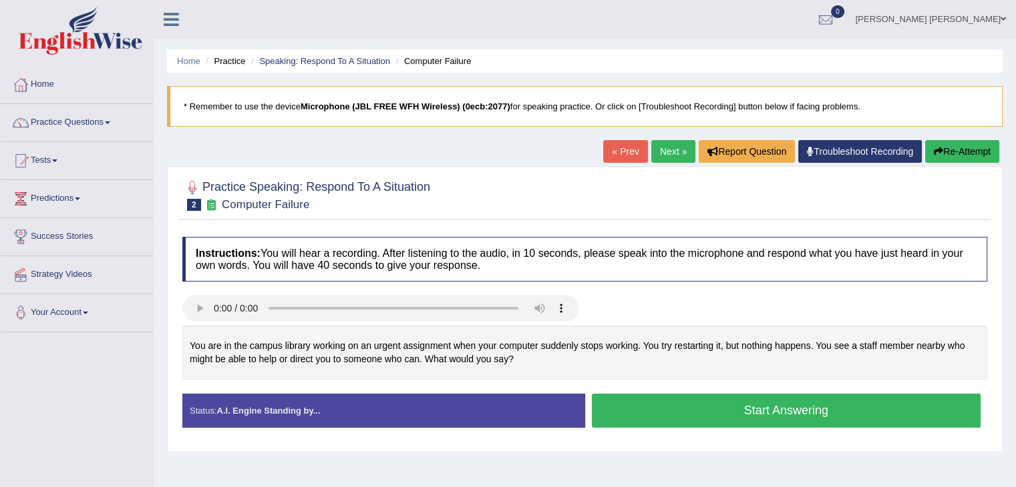
drag, startPoint x: 357, startPoint y: 233, endPoint x: 428, endPoint y: 183, distance: 86.7
click at [358, 233] on div "Instructions: You will hear a recording. After listening to the audio, in 10 se…" at bounding box center [584, 337] width 811 height 215
click at [644, 440] on div "Instructions: You will hear a recording. After listening to the audio, in 10 se…" at bounding box center [584, 337] width 811 height 215
click at [660, 153] on link "Next »" at bounding box center [673, 151] width 44 height 23
click at [363, 207] on h2 "Practice Speaking: Respond To A Situation 3 Absence for Tutorial" at bounding box center [306, 194] width 248 height 33
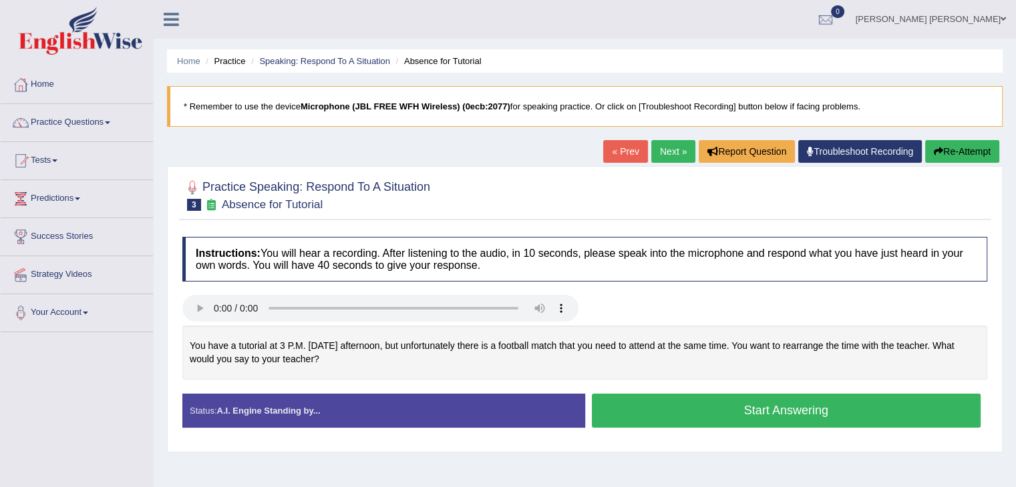
click at [484, 190] on div at bounding box center [584, 194] width 805 height 41
click at [511, 196] on div at bounding box center [584, 194] width 805 height 41
click at [566, 208] on div at bounding box center [584, 194] width 805 height 41
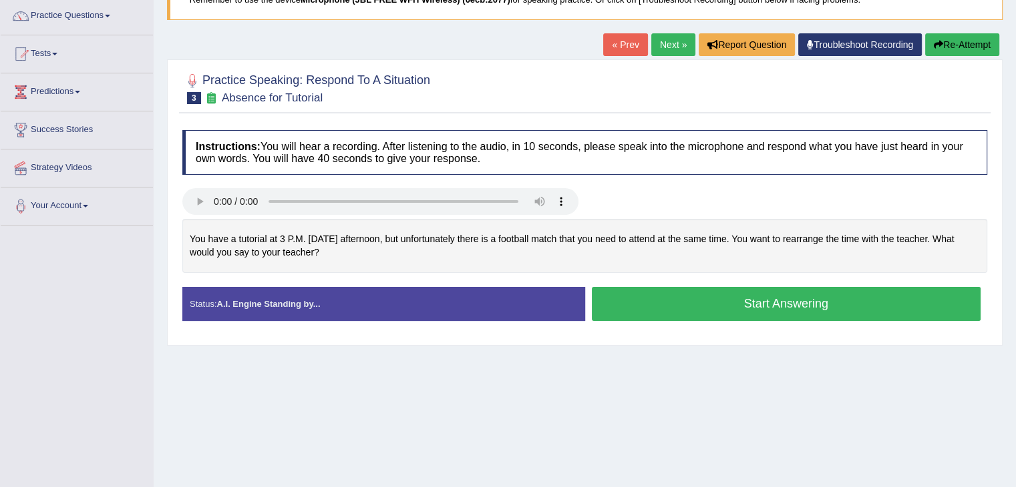
scroll to position [134, 0]
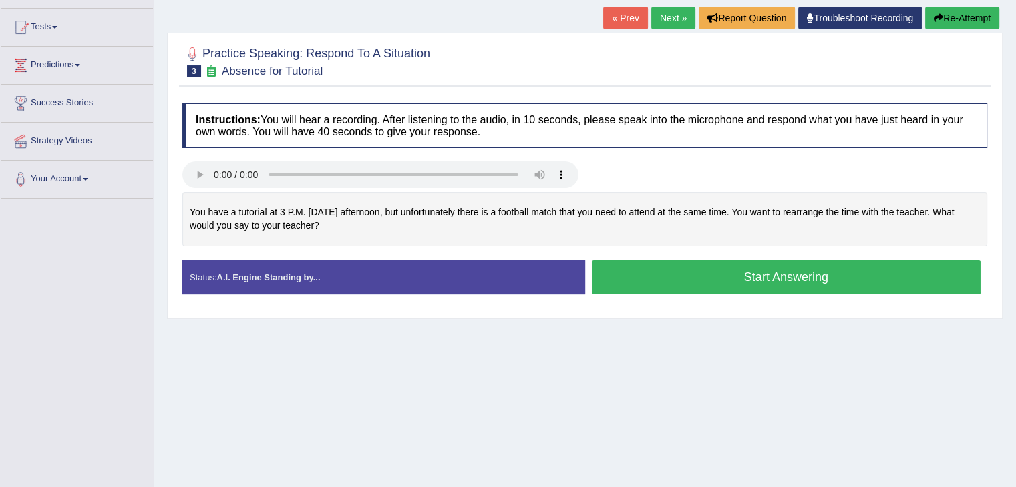
click at [663, 14] on link "Next »" at bounding box center [673, 18] width 44 height 23
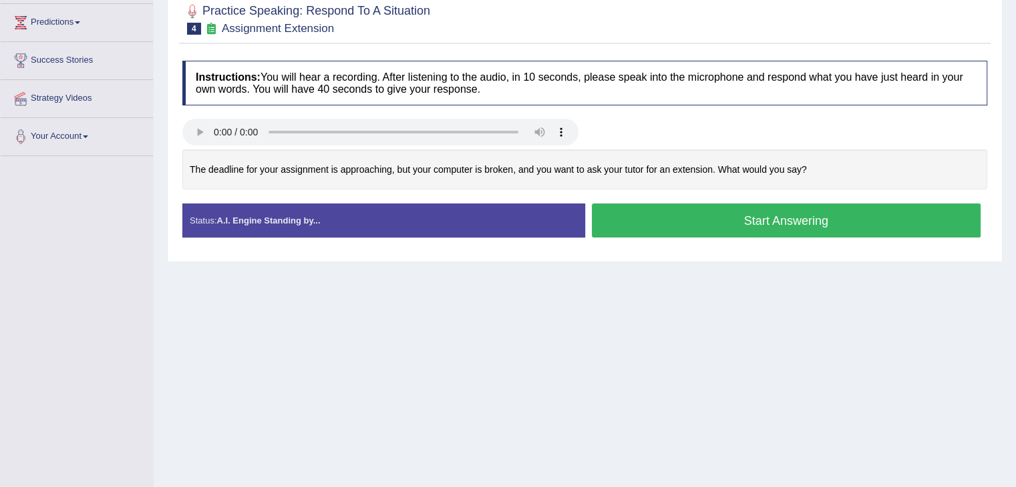
scroll to position [200, 0]
